Goal: Check status

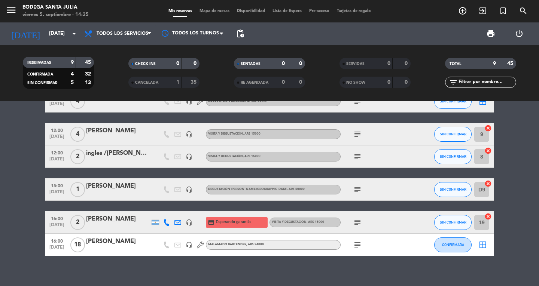
scroll to position [101, 0]
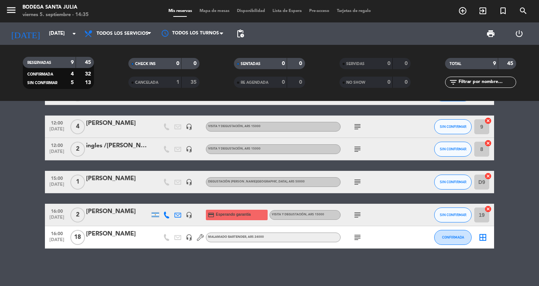
click at [355, 183] on icon "subject" at bounding box center [357, 182] width 9 height 9
click at [9, 209] on bookings-row "10:00 [DATE] 2 [PERSON_NAME] credit_card visa * 8616 mercadopago Visita y Degus…" at bounding box center [269, 131] width 539 height 233
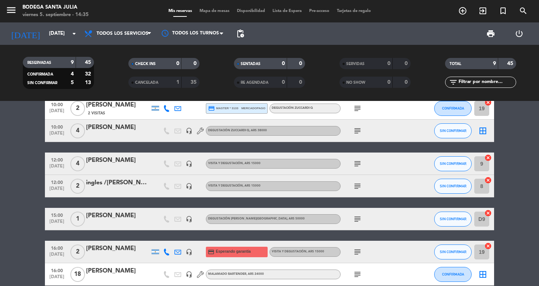
scroll to position [0, 0]
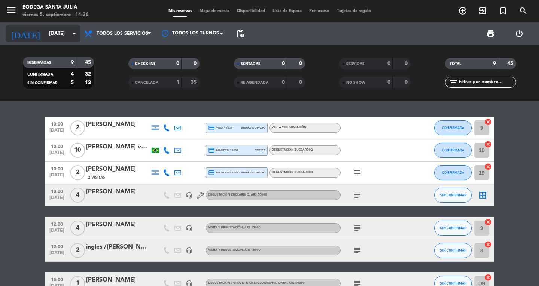
click at [77, 34] on icon "arrow_drop_down" at bounding box center [74, 33] width 9 height 9
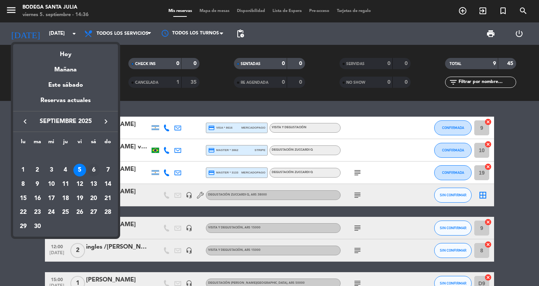
click at [92, 172] on div "6" at bounding box center [93, 170] width 13 height 13
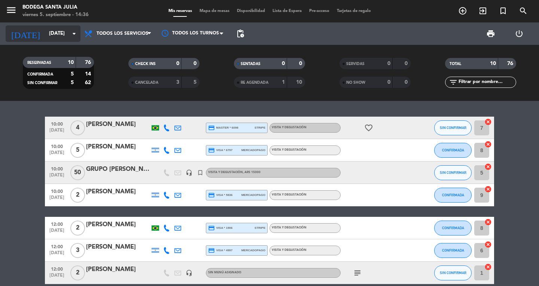
click at [74, 33] on icon "arrow_drop_down" at bounding box center [74, 33] width 9 height 9
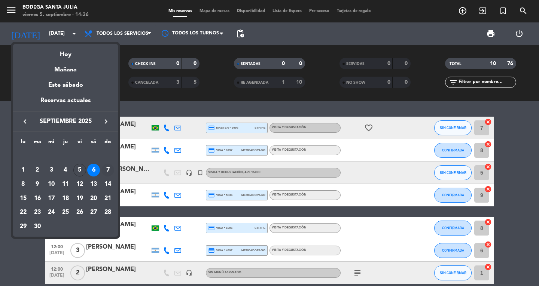
click at [106, 169] on div "7" at bounding box center [107, 170] width 13 height 13
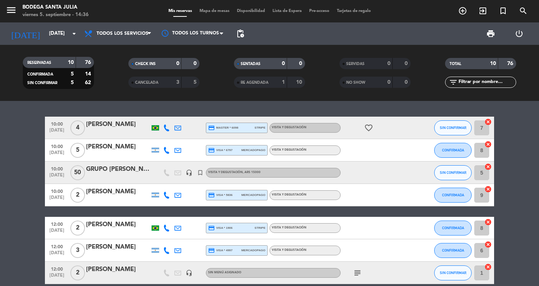
type input "[DATE]"
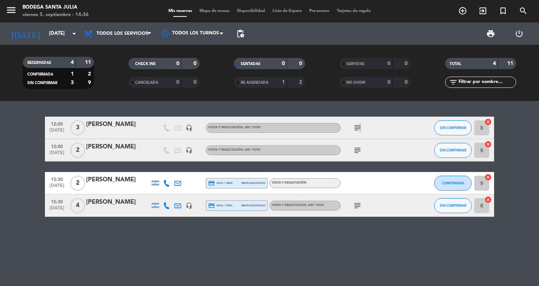
click at [357, 127] on icon "subject" at bounding box center [357, 127] width 9 height 9
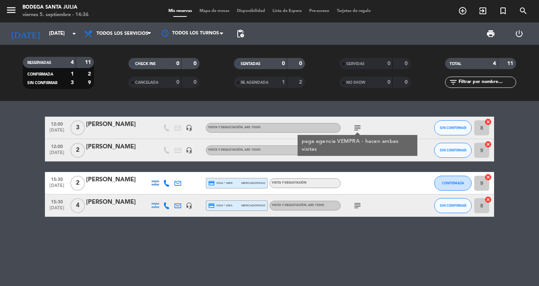
click at [352, 156] on div "paga agencia VEMPRA - hacen ambas visitas" at bounding box center [357, 145] width 120 height 21
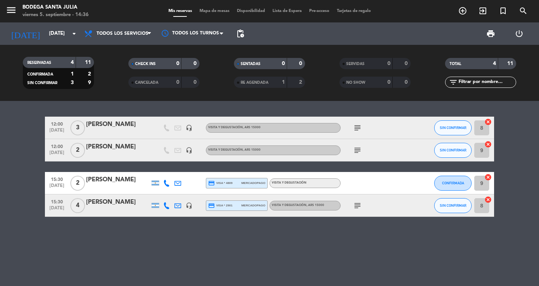
click at [354, 155] on div "subject" at bounding box center [373, 150] width 67 height 22
click at [353, 151] on icon "subject" at bounding box center [357, 150] width 9 height 9
click at [353, 205] on icon "subject" at bounding box center [357, 205] width 9 height 9
